Goal: Task Accomplishment & Management: Manage account settings

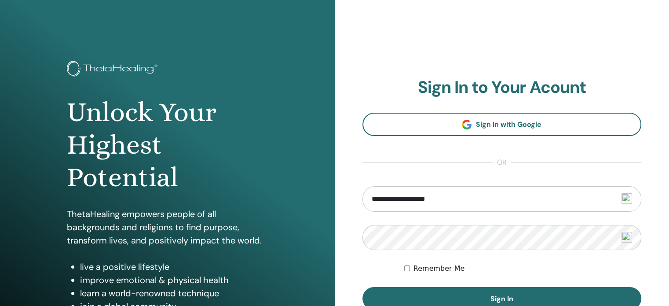
type input "**********"
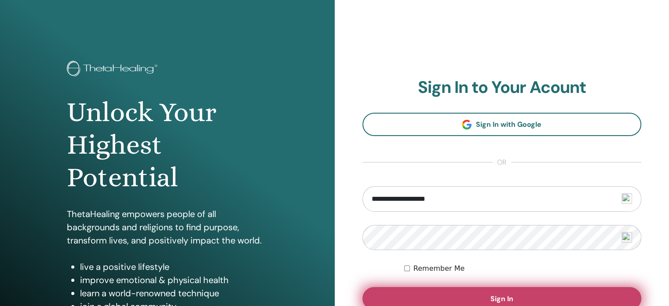
click at [393, 291] on button "Sign In" at bounding box center [502, 298] width 279 height 23
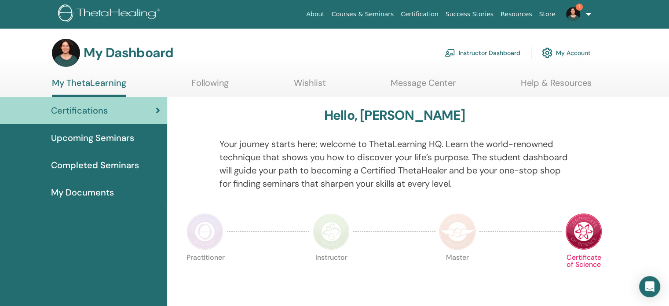
click at [576, 12] on img at bounding box center [573, 14] width 14 height 14
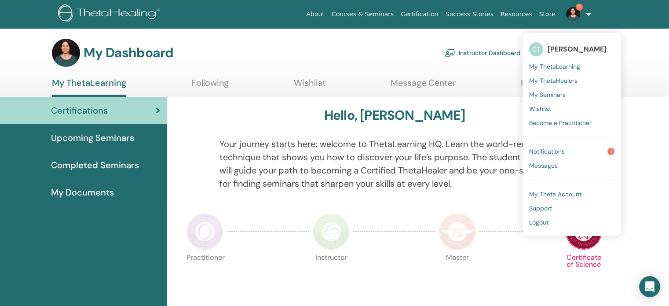
click at [555, 150] on span "Notifications" at bounding box center [547, 151] width 36 height 8
